Goal: Task Accomplishment & Management: Manage account settings

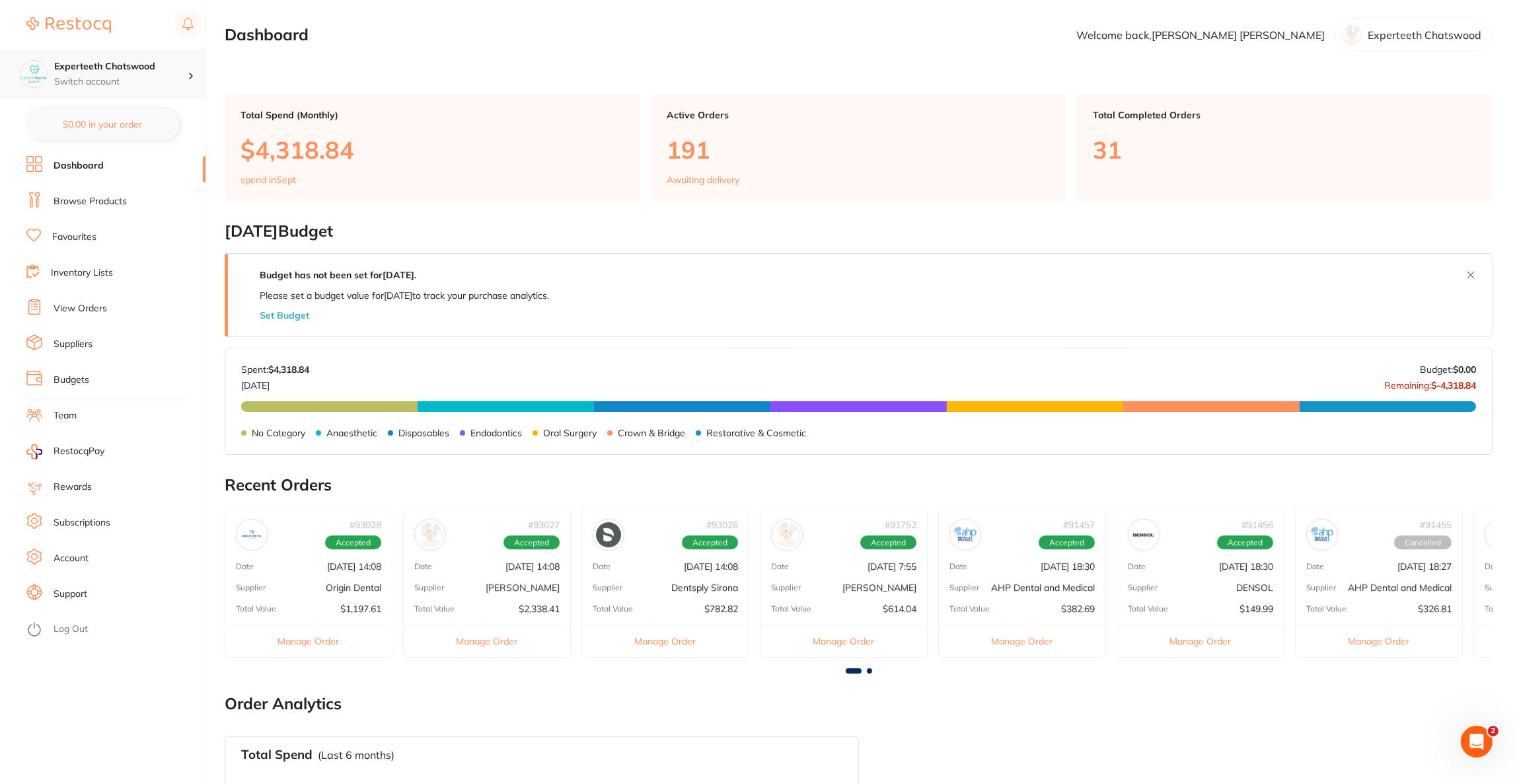
click at [148, 78] on p "Switch account" at bounding box center [121, 81] width 134 height 13
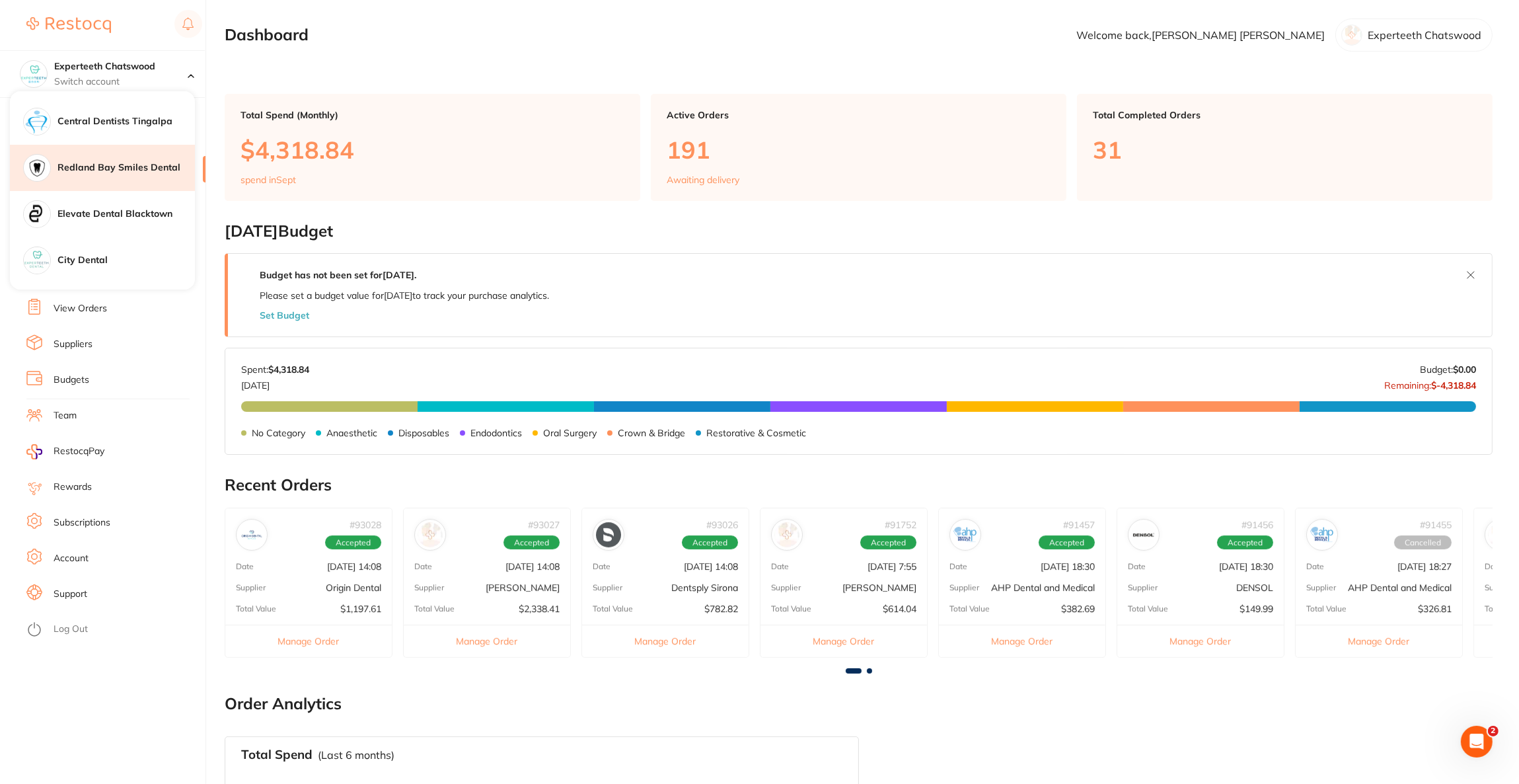
click at [129, 170] on h4 "Redland Bay Smiles Dental" at bounding box center [127, 167] width 138 height 13
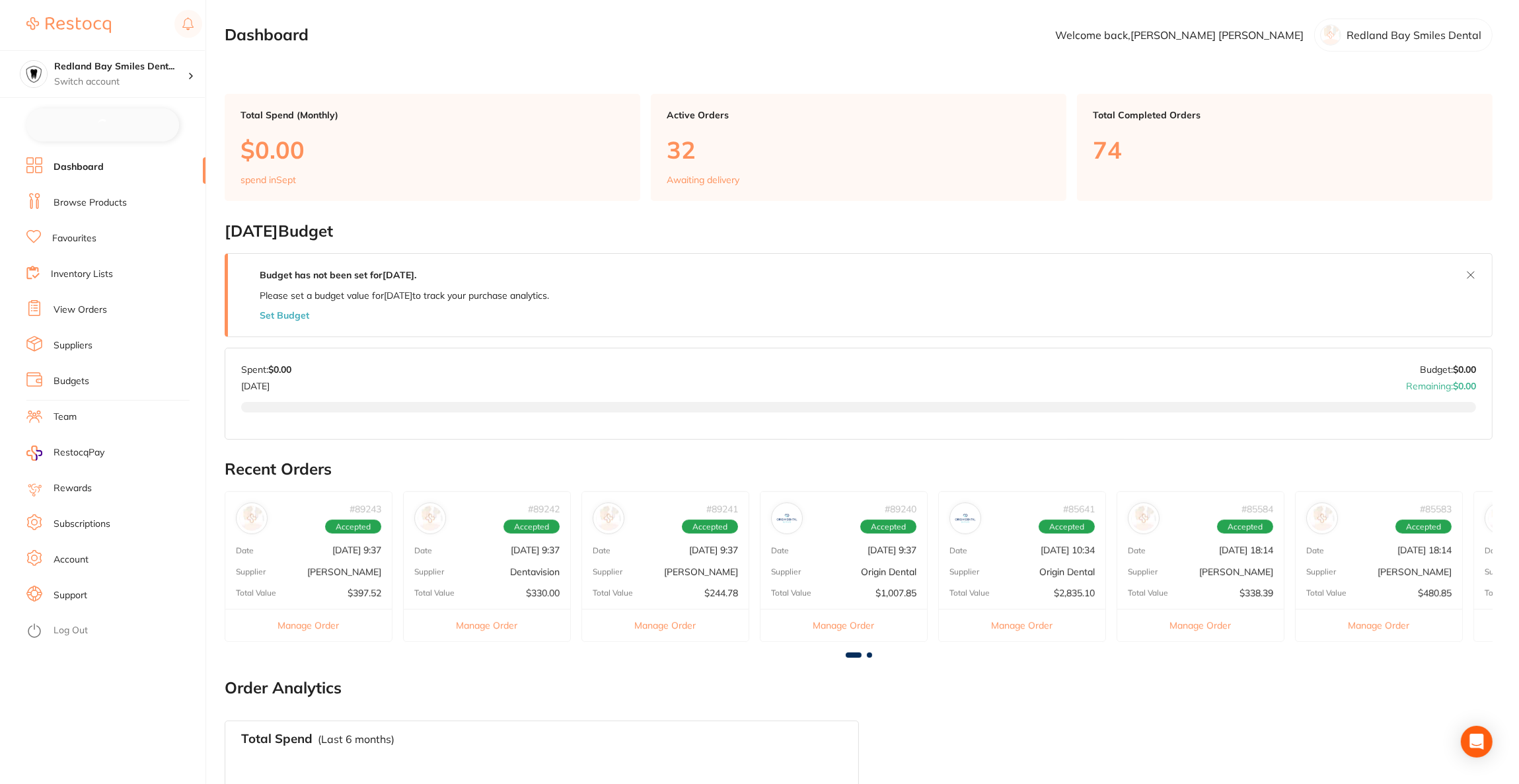
checkbox input "false"
